Goal: Information Seeking & Learning: Compare options

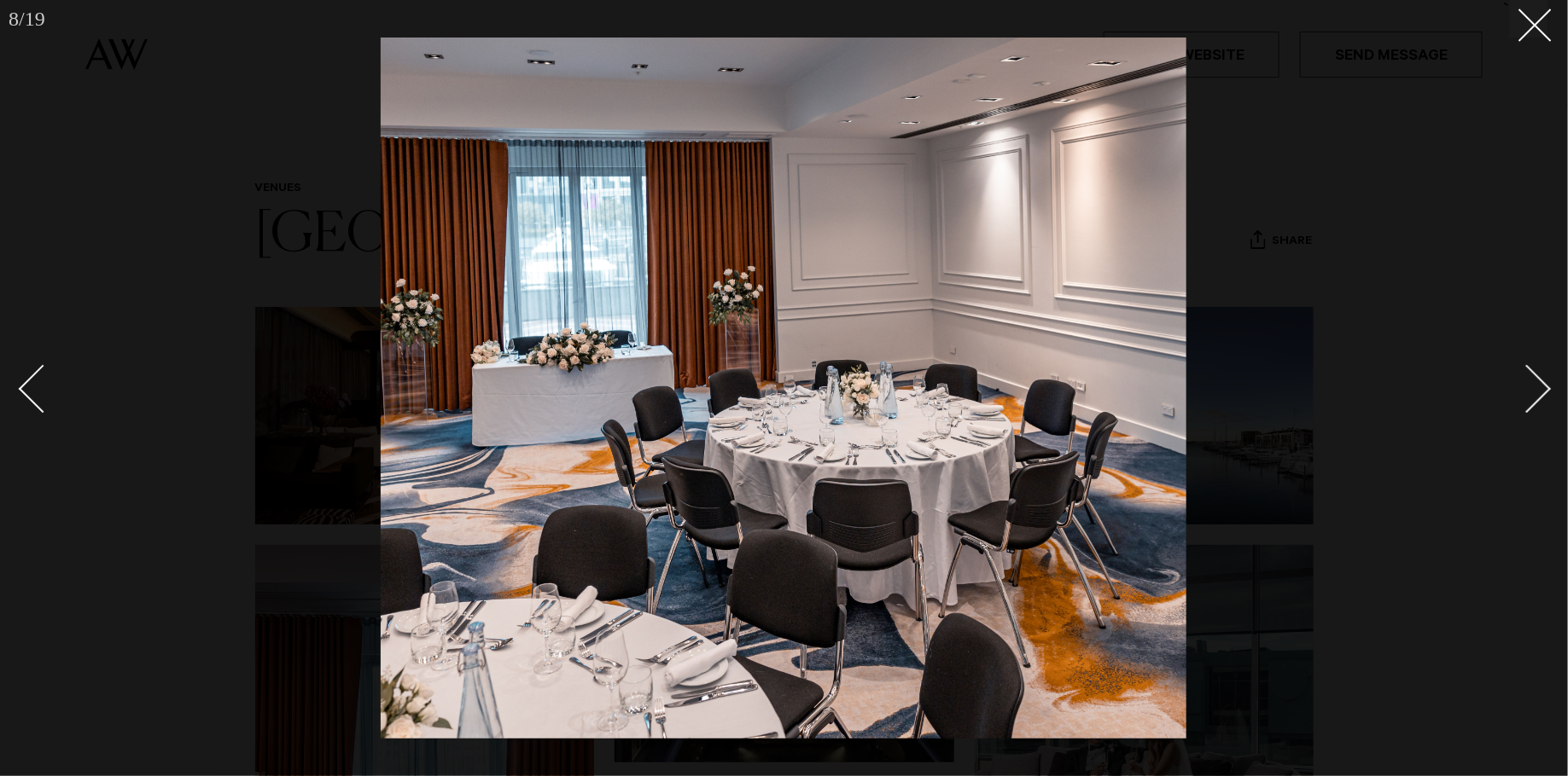
click at [163, 201] on div at bounding box center [784, 388] width 1568 height 776
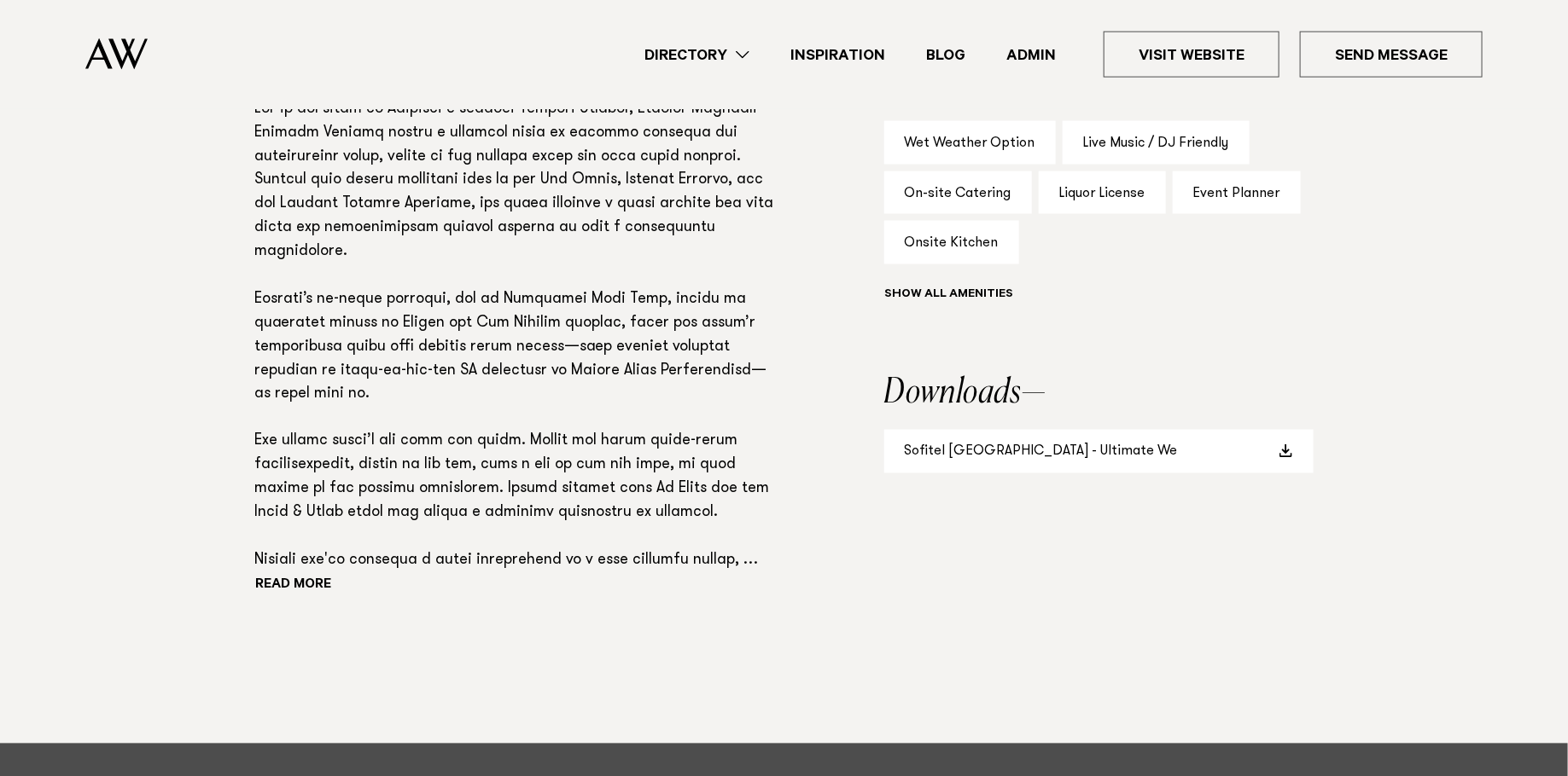
scroll to position [1170, 0]
click at [313, 574] on p at bounding box center [514, 335] width 519 height 476
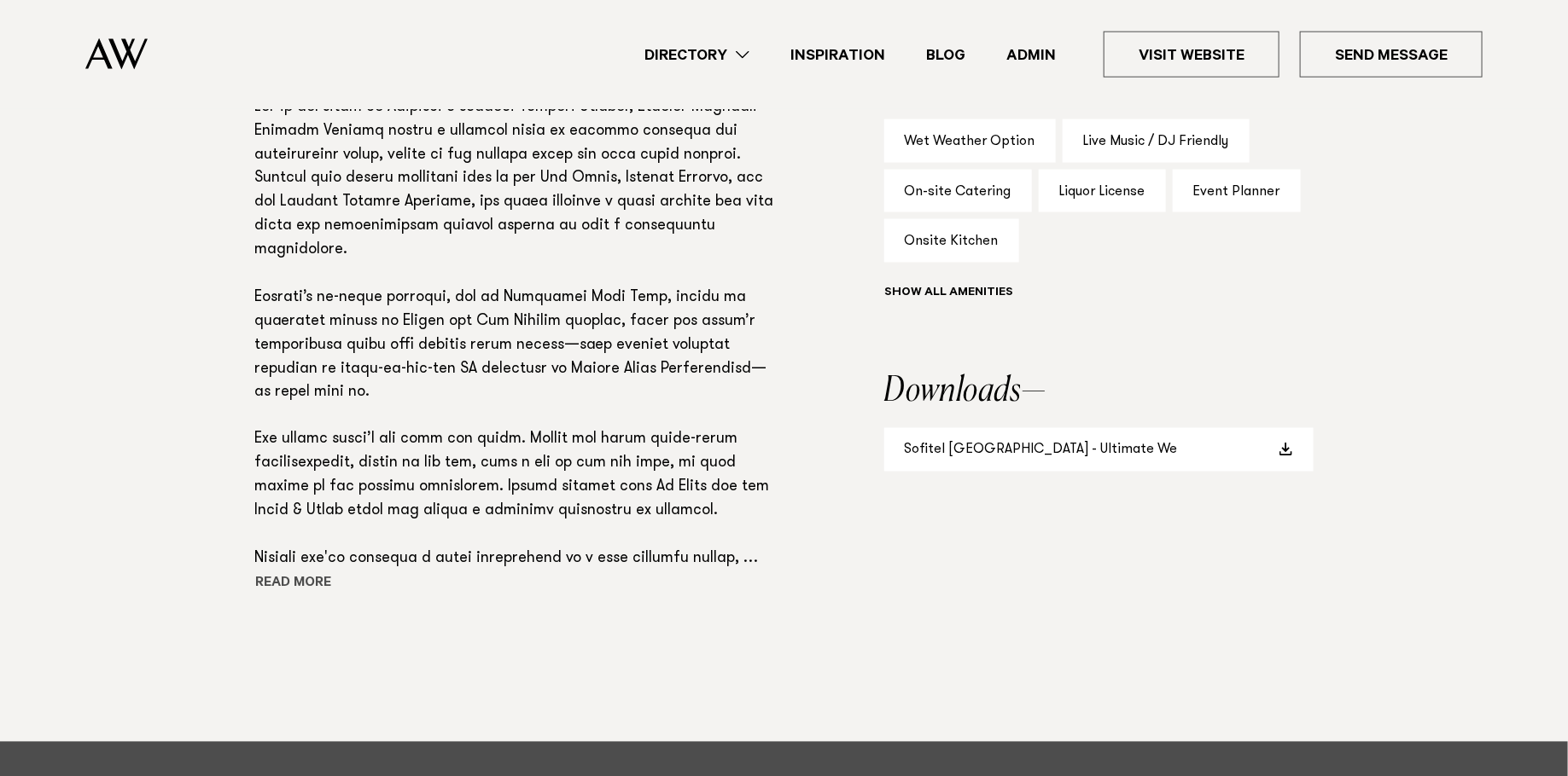
click at [301, 598] on button "Read more" at bounding box center [332, 585] width 154 height 26
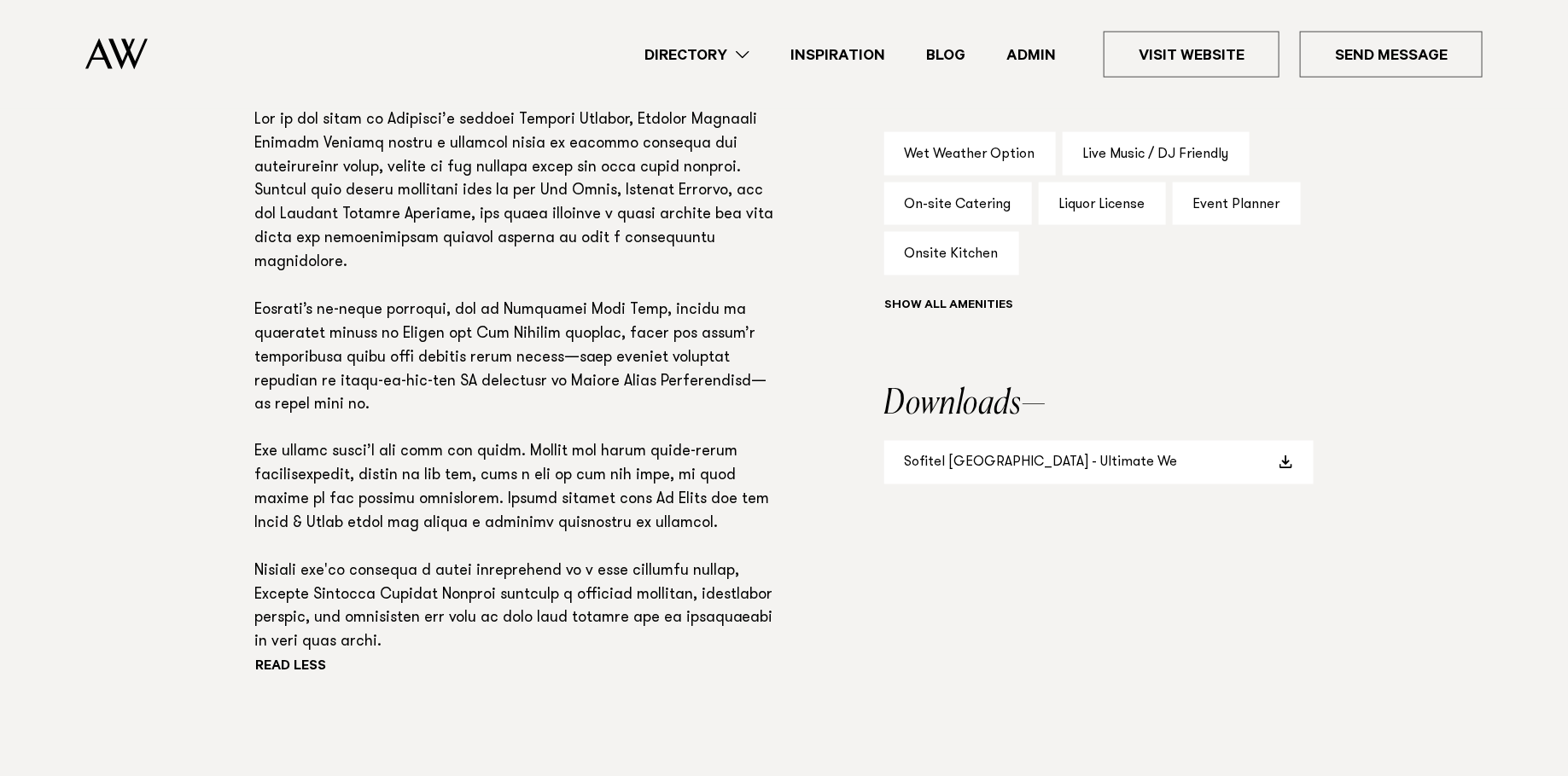
scroll to position [1169, 0]
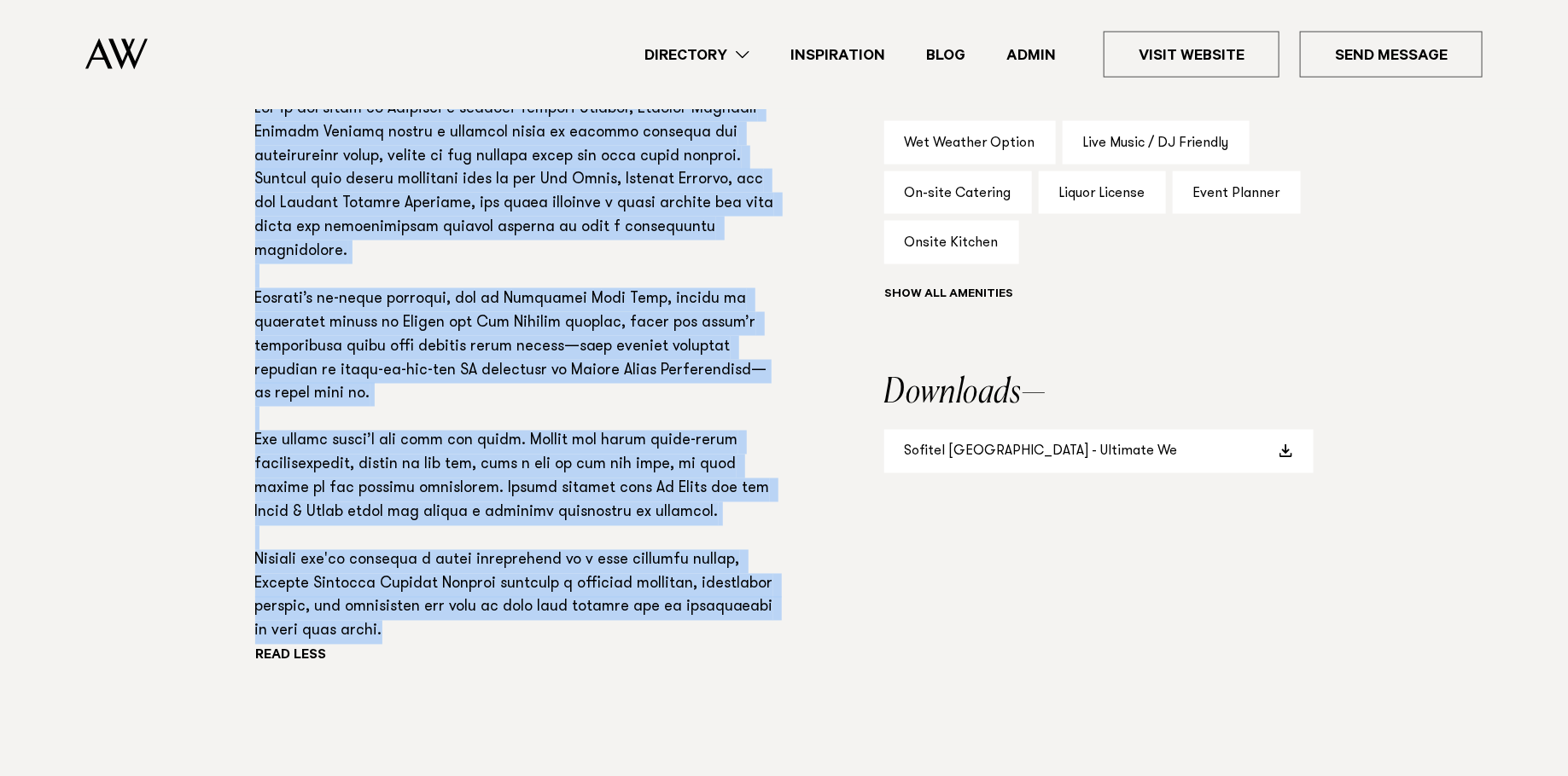
drag, startPoint x: 503, startPoint y: 694, endPoint x: 252, endPoint y: 161, distance: 589.1
click at [252, 161] on div "Phone: Show Number +64 9 909 9000 Address: 21 Viaduct Harbour Ave, Auckland 101…" at bounding box center [784, 323] width 1201 height 839
copy p "Set in the heart of Auckland’s vibrant Viaduct Harbour, Sofitel Auckland Viaduc…"
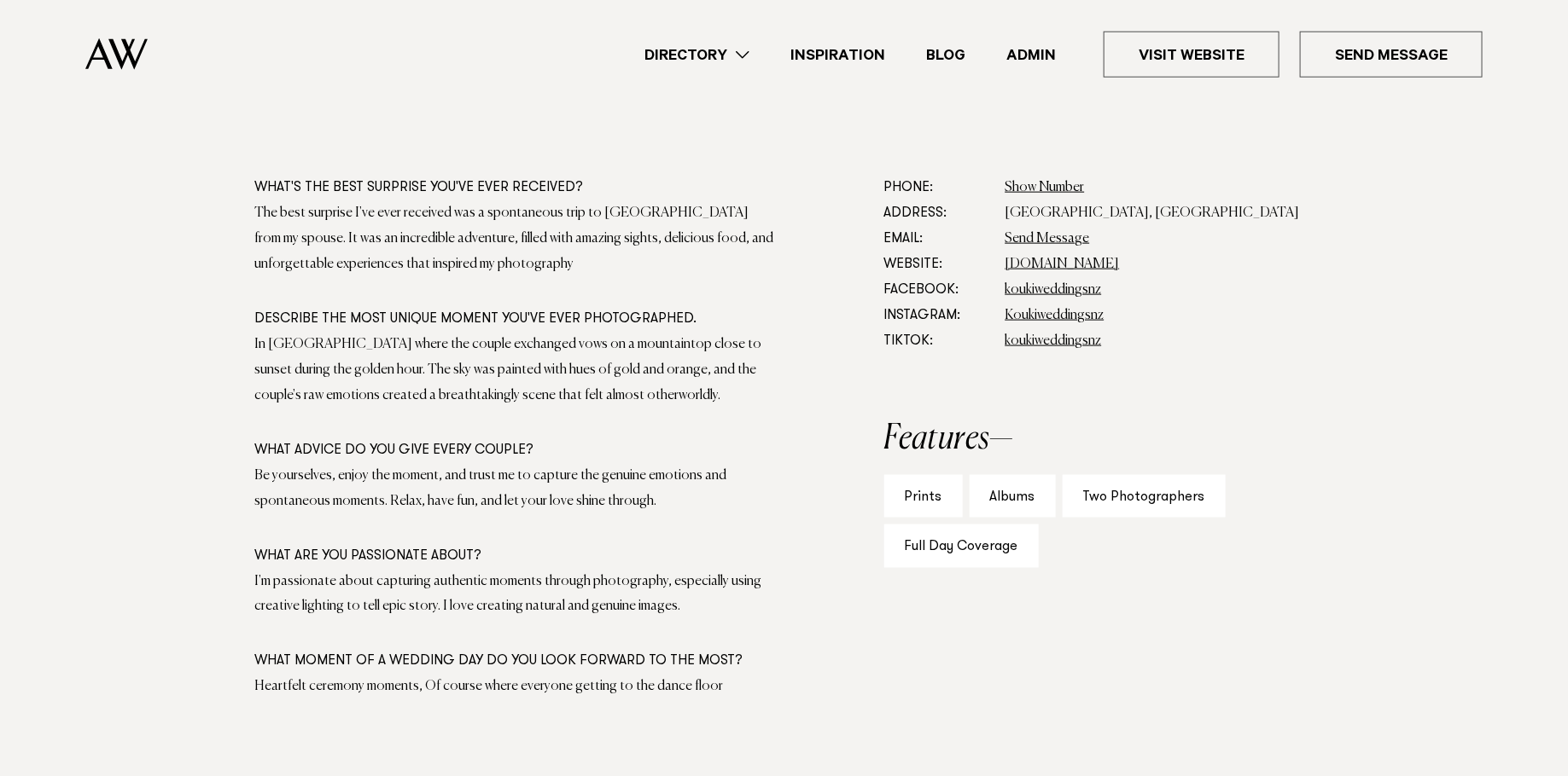
scroll to position [958, 0]
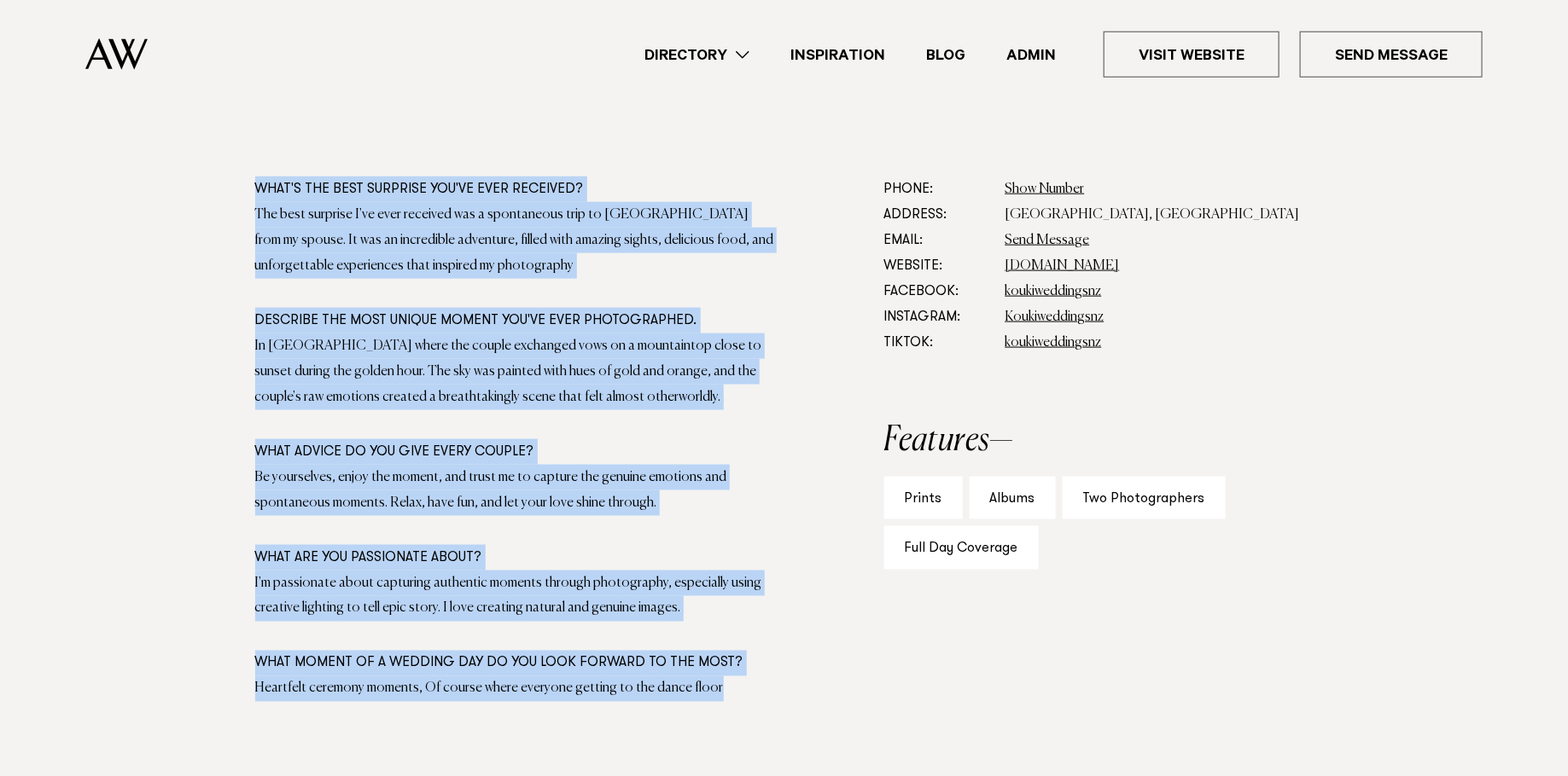
drag, startPoint x: 726, startPoint y: 697, endPoint x: 166, endPoint y: 137, distance: 792.0
click at [166, 137] on div "Photographers Kouki Weddings Photo + Video Share Copy Link Email twitter" at bounding box center [784, 731] width 1568 height 3014
copy div "See All Photos 1/31 What's the best surprise you've ever received? The best sur…"
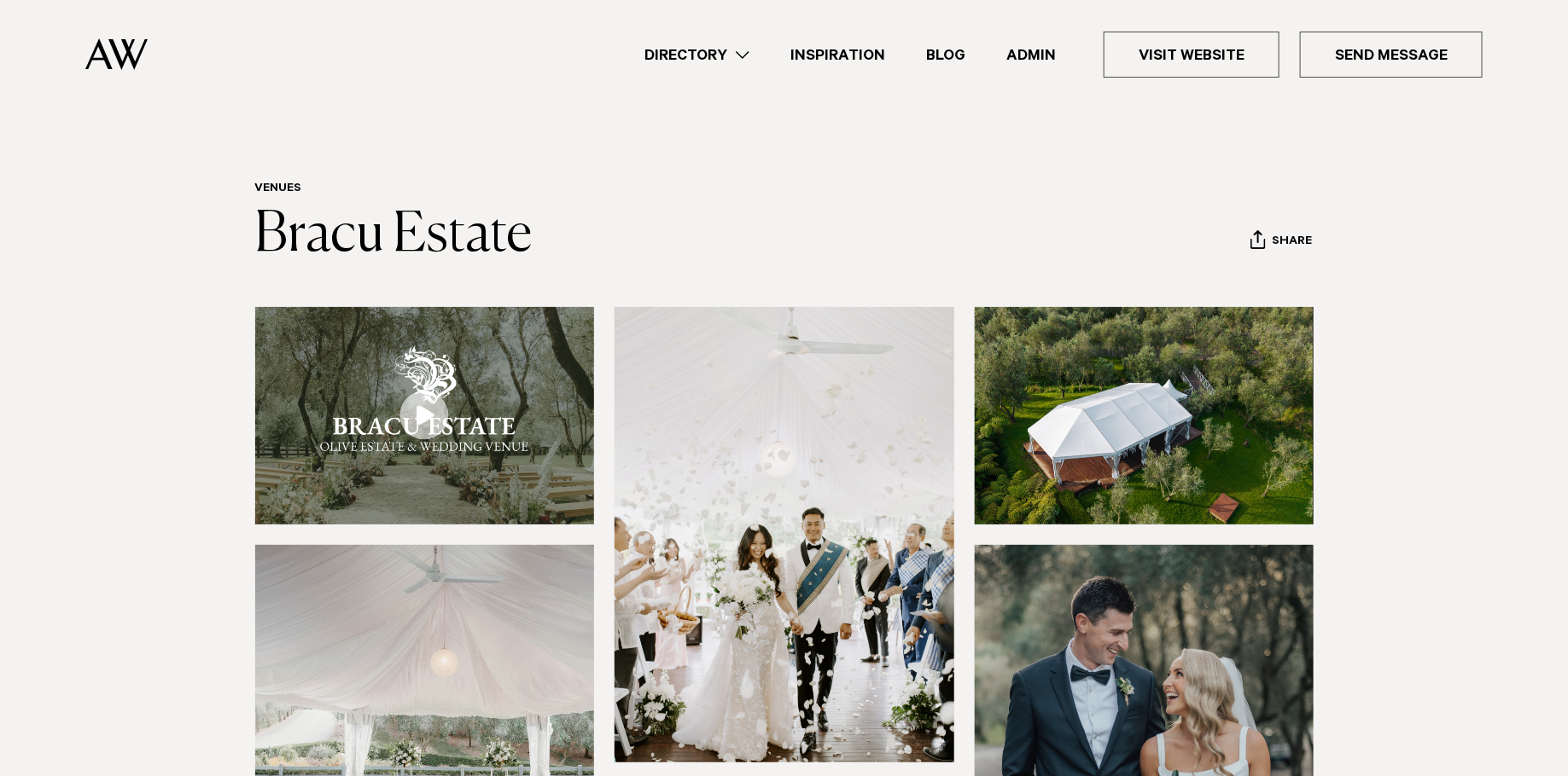
scroll to position [16, 0]
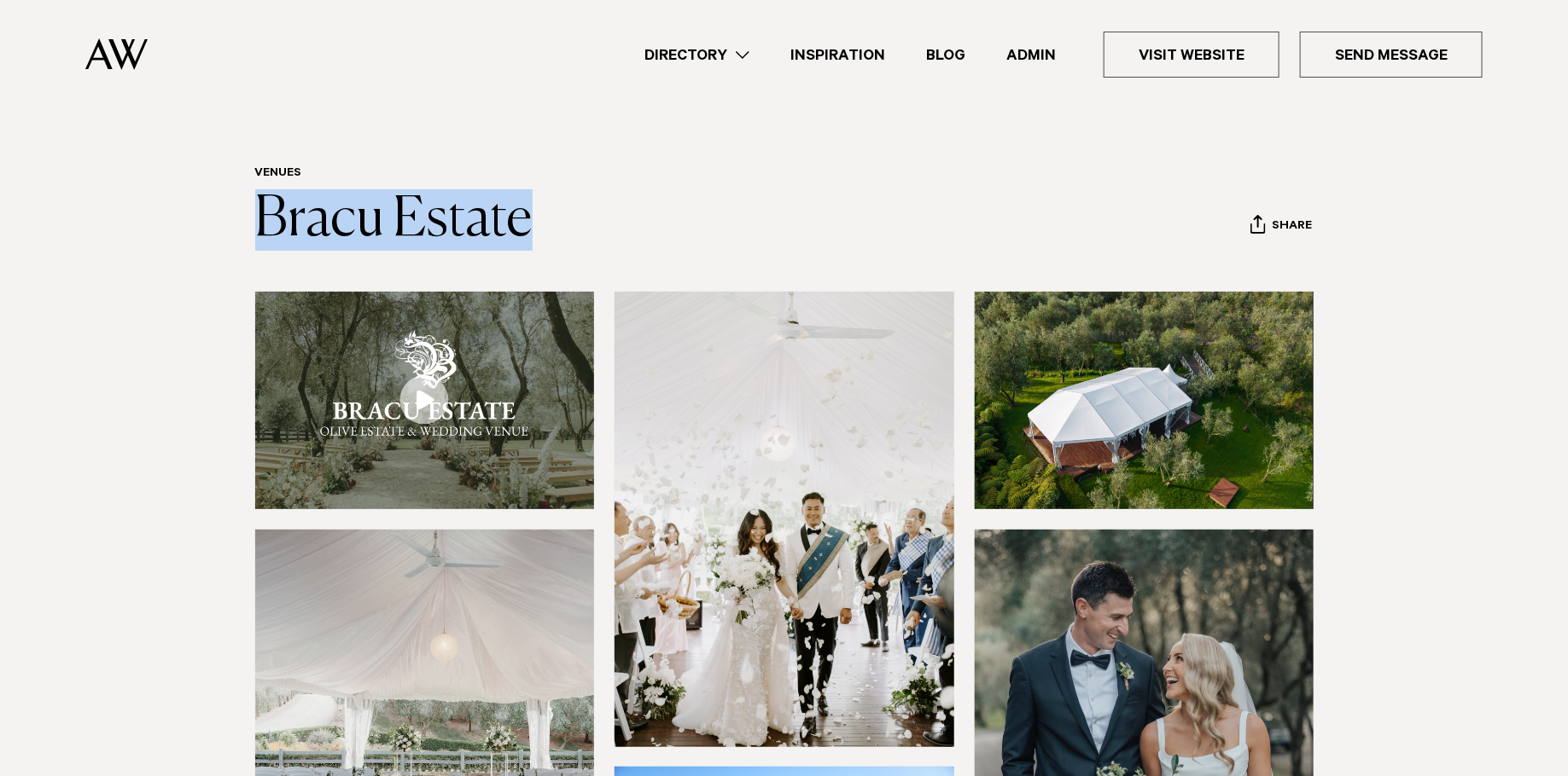
drag, startPoint x: 586, startPoint y: 208, endPoint x: 232, endPoint y: 211, distance: 354.0
click at [232, 211] on div "Venues Bracu Estate Share Copy Link Email twitter" at bounding box center [784, 209] width 1201 height 84
copy link "Bracu Estate"
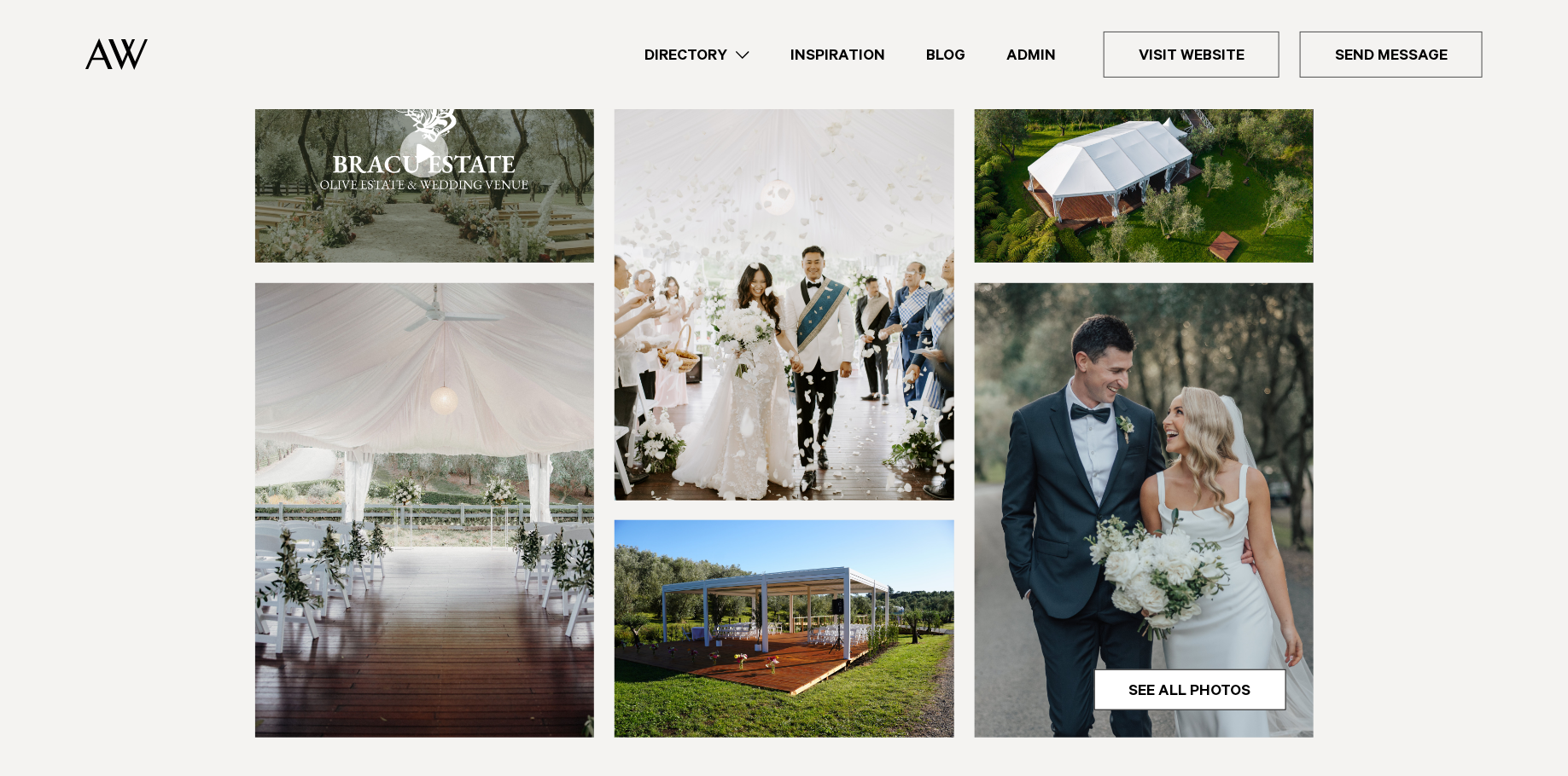
scroll to position [281, 0]
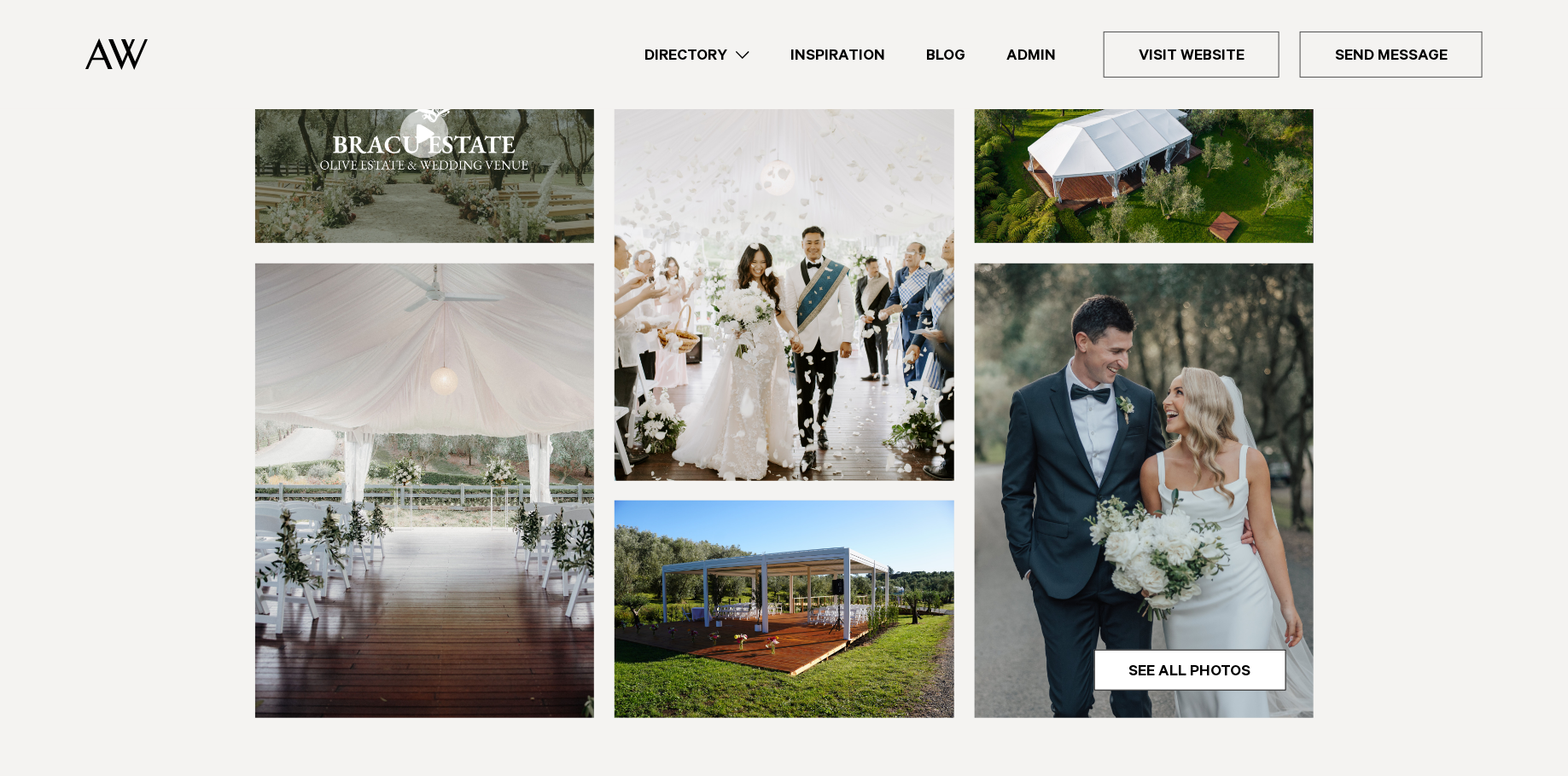
click at [1271, 458] on img at bounding box center [1144, 491] width 340 height 454
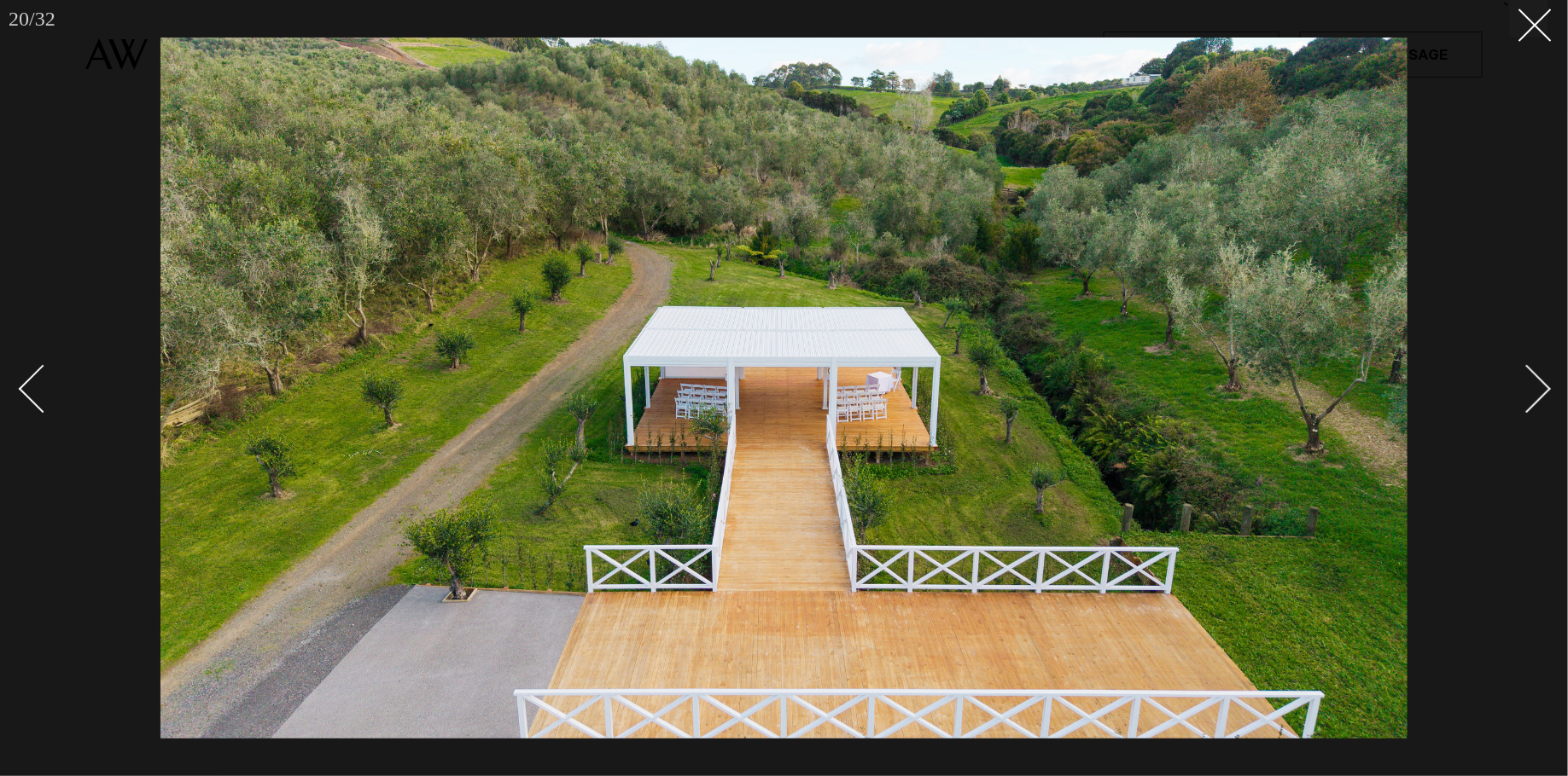
click at [96, 105] on div at bounding box center [784, 388] width 1568 height 776
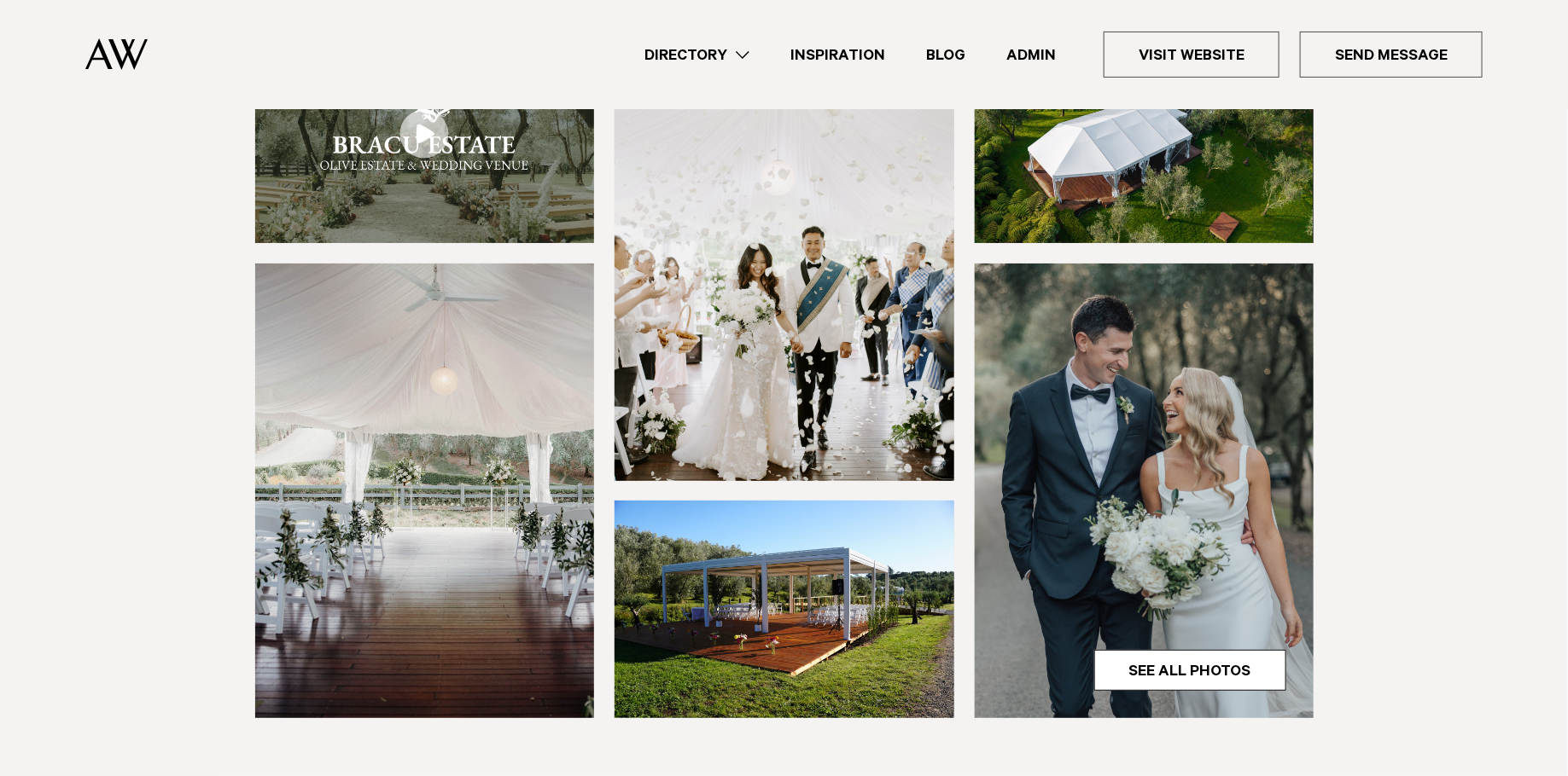
scroll to position [563, 0]
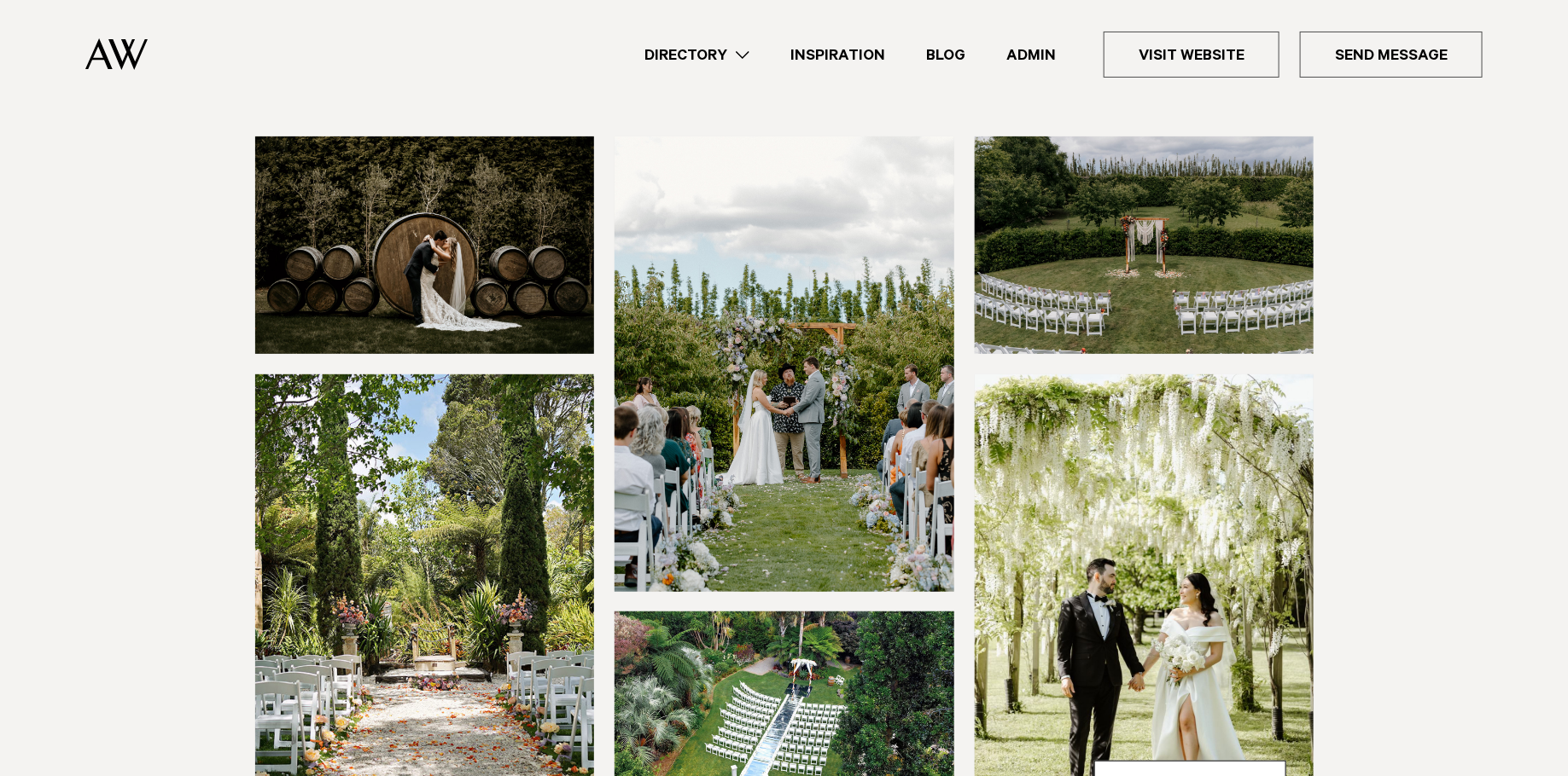
scroll to position [173, 0]
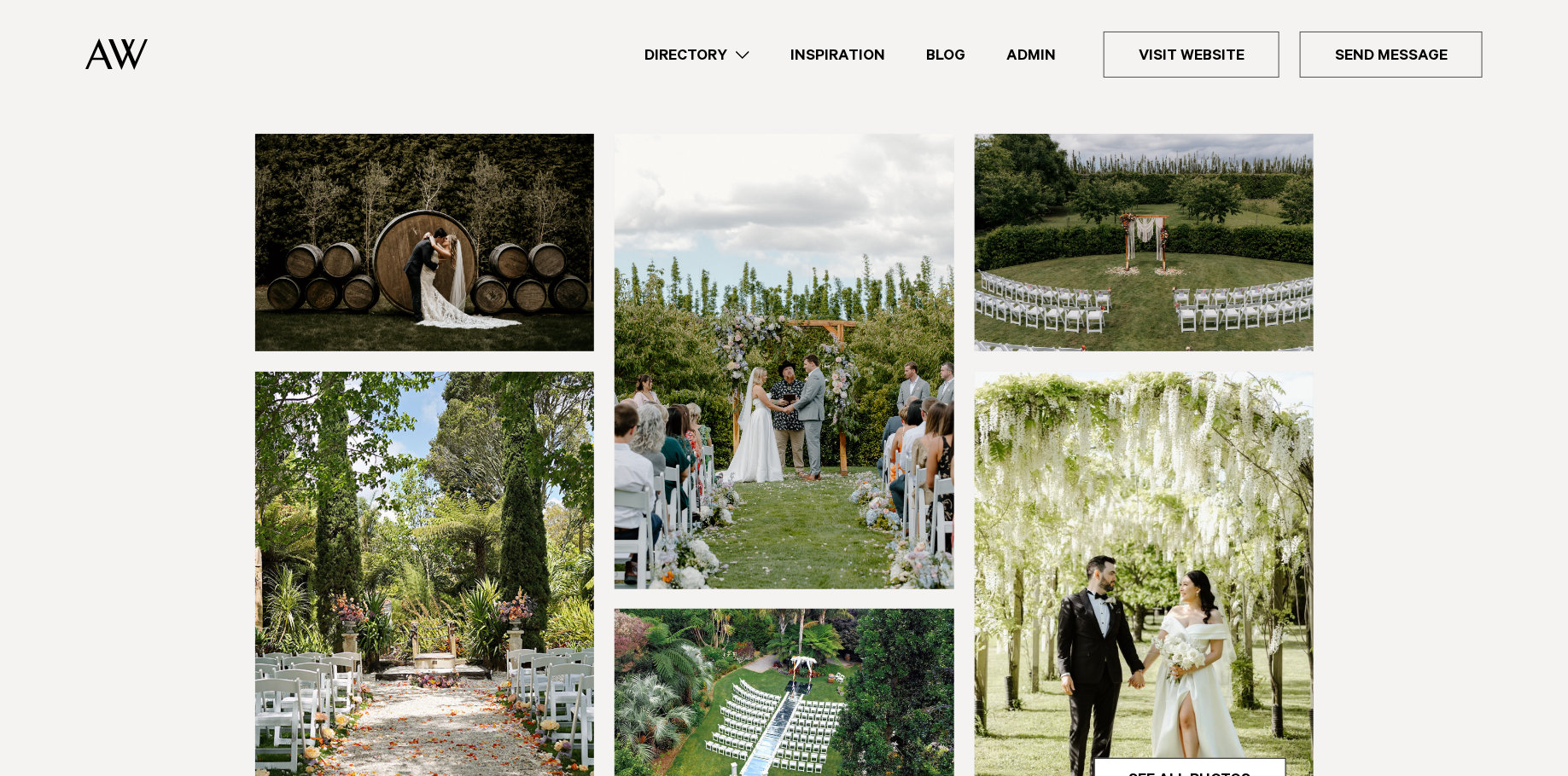
click at [1178, 172] on img at bounding box center [1144, 242] width 340 height 217
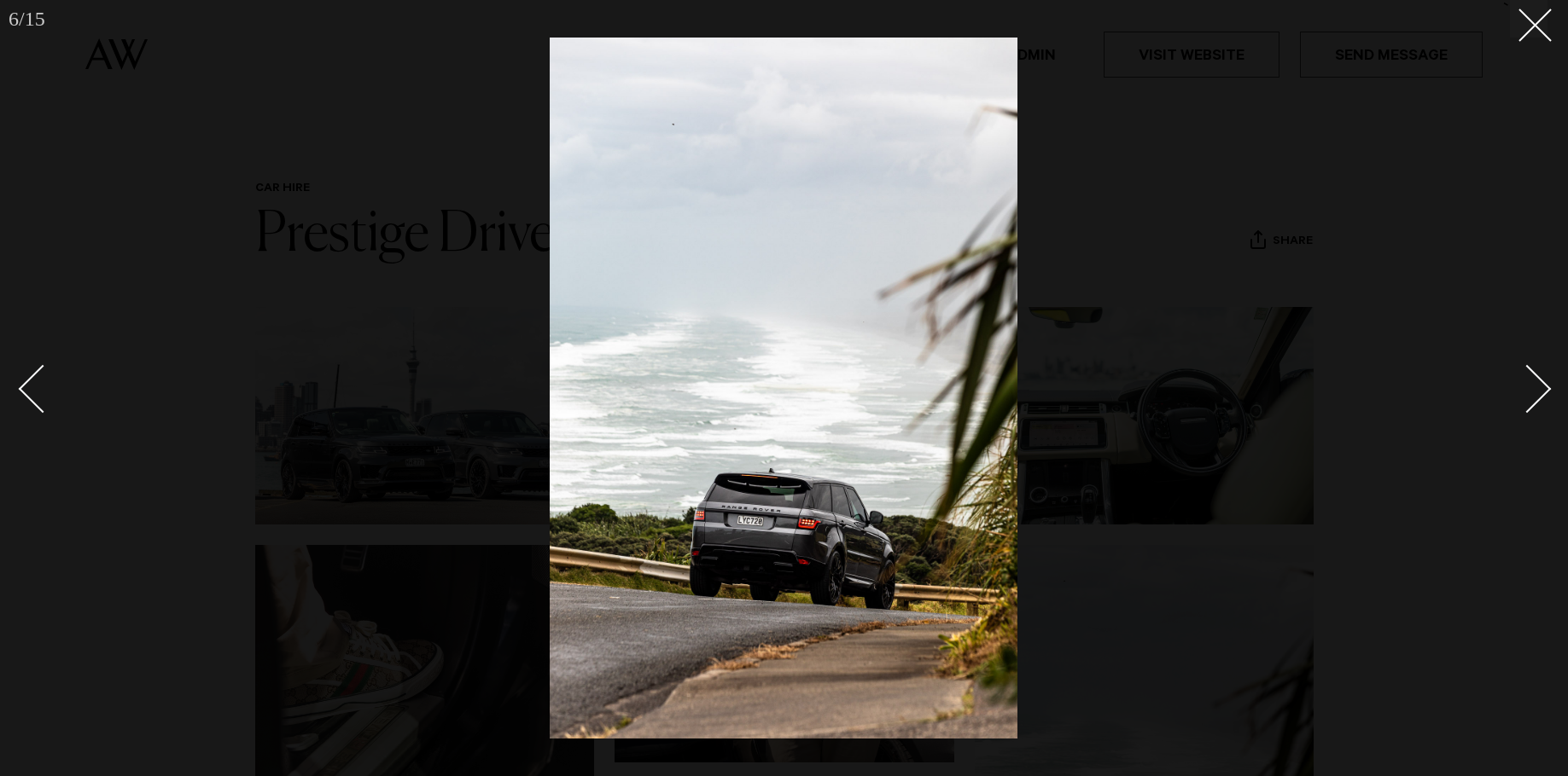
scroll to position [223, 0]
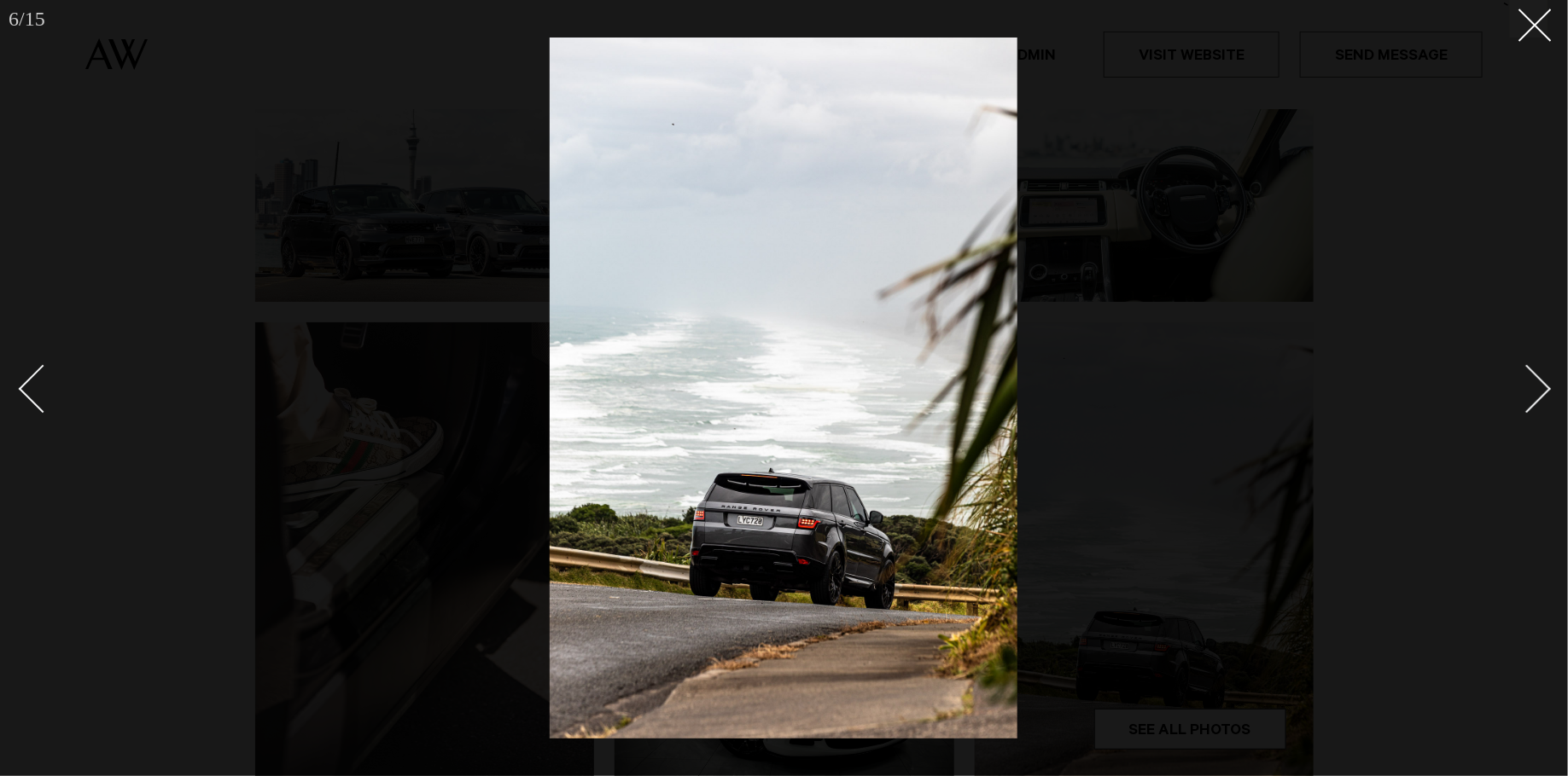
click at [485, 166] on div at bounding box center [784, 388] width 1568 height 776
